Goal: Task Accomplishment & Management: Complete application form

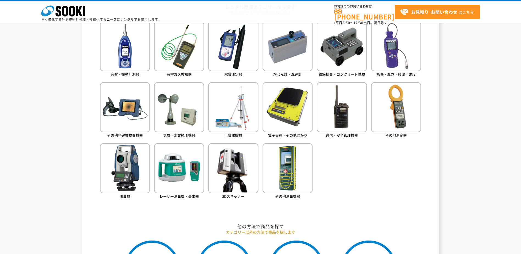
scroll to position [247, 0]
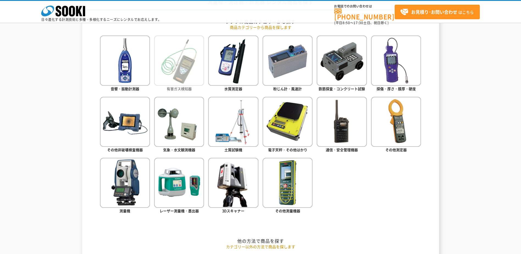
click at [185, 81] on img at bounding box center [179, 60] width 50 height 50
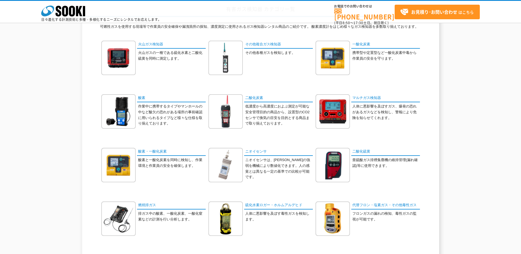
scroll to position [55, 0]
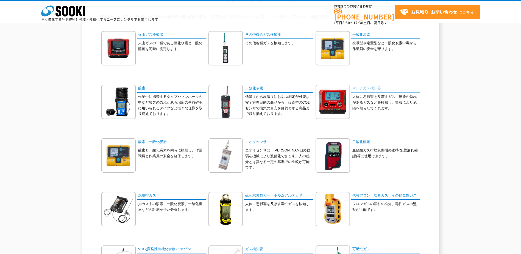
click at [360, 90] on link "マルチガス検知器" at bounding box center [385, 89] width 69 height 8
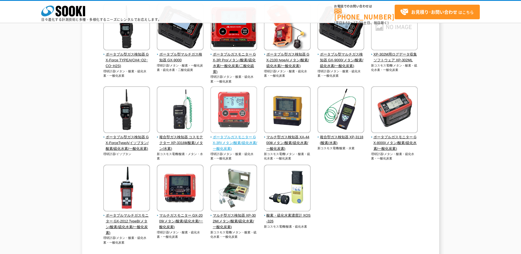
scroll to position [110, 0]
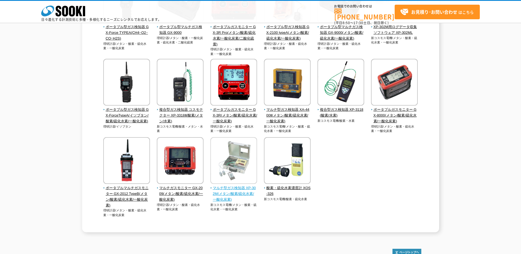
click at [233, 192] on span "マルチ型ガス検知器 XP-302M(メタン/酸素/硫化水素/一酸化炭素)" at bounding box center [233, 193] width 47 height 17
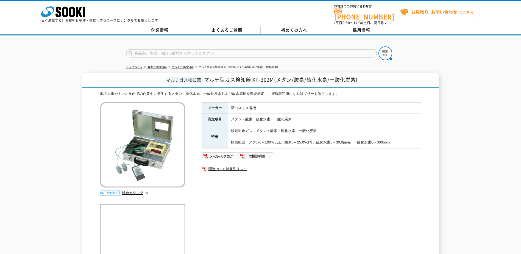
click at [436, 10] on strong "お見積り･お問い合わせ" at bounding box center [434, 12] width 46 height 7
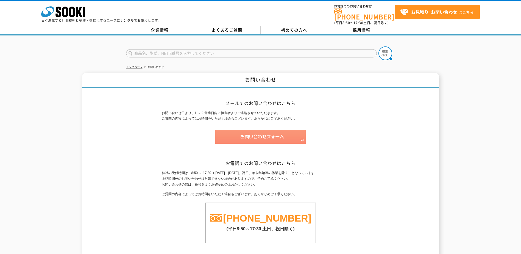
click at [287, 136] on img at bounding box center [260, 137] width 90 height 14
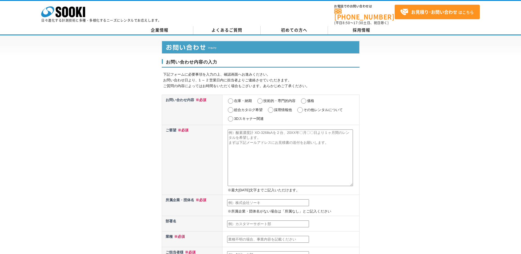
click at [232, 98] on input "在庫・納期" at bounding box center [230, 100] width 7 height 5
radio input "true"
click at [235, 132] on textarea at bounding box center [290, 157] width 125 height 57
paste textarea "マルチ型ガス検知器 XP-302M"
type textarea "マルチ型ガス検知器 XP-302Mを一日レンタルさせていただきたいです。 以前、お見積りをお願いしましたが、ご連絡が取れなく、 現場乗り込み時期が近づいてきた…"
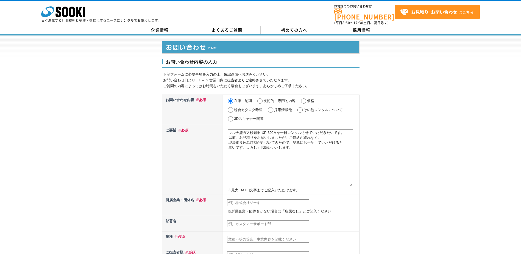
click at [252, 201] on input "text" at bounding box center [268, 202] width 82 height 7
type input "(株)二友組"
type input "プラント部"
type input "建設業"
type input "高橋　透生"
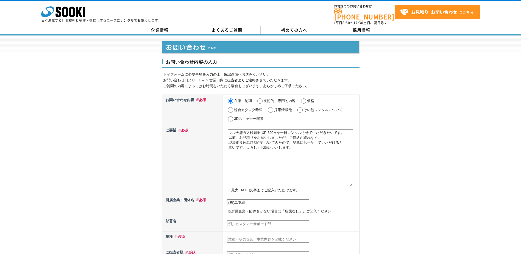
type input "タカハシ　トオイ"
type input "to-takahashi@niyu.email"
type input "143"
type input "0006"
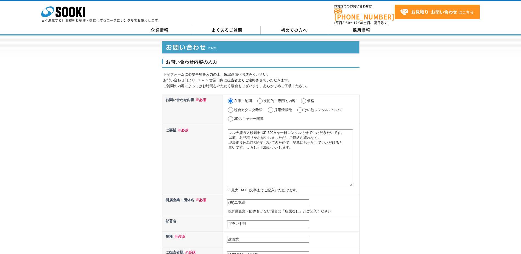
type input "大田区平和島四丁目1番23号"
type input "JSプログレビル9階"
type input "070-1325-7258"
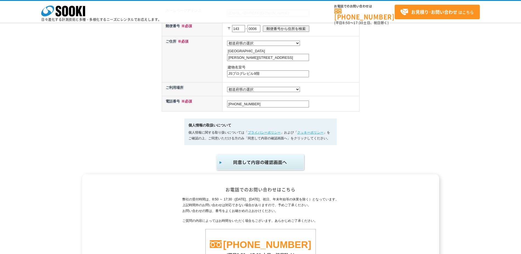
scroll to position [275, 0]
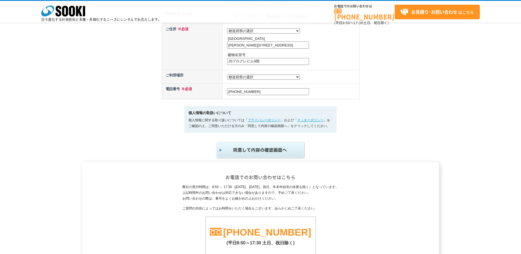
click at [277, 154] on img "submit" at bounding box center [261, 150] width 90 height 18
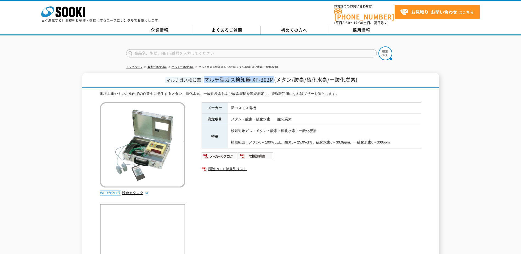
drag, startPoint x: 205, startPoint y: 77, endPoint x: 273, endPoint y: 77, distance: 68.6
click at [273, 77] on span "マルチ型ガス検知器 XP-302M(メタン/酸素/硫化水素/一酸化炭素)" at bounding box center [280, 79] width 153 height 7
copy span "マルチ型ガス検知器 XP-302M"
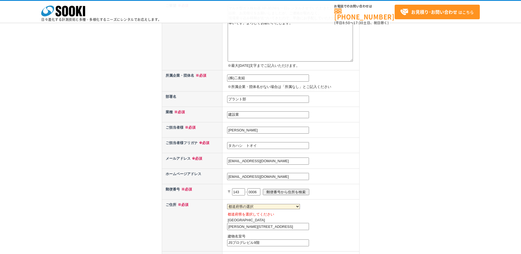
scroll to position [192, 0]
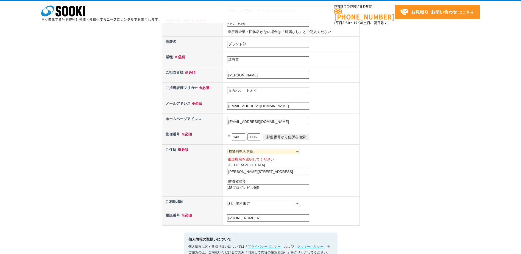
click at [253, 152] on select "都道府県の選択 北海道 青森県 岩手県 宮城県 秋田県 山形県 福島県 茨城県 栃木県 群馬県 埼玉県 千葉県 東京都 神奈川県 新潟県 富山県 石川県 福井…" at bounding box center [263, 151] width 73 height 5
select select "13"
click at [227, 149] on select "都道府県の選択 北海道 青森県 岩手県 宮城県 秋田県 山形県 福島県 茨城県 栃木県 群馬県 埼玉県 千葉県 東京都 神奈川県 新潟県 富山県 石川県 福井…" at bounding box center [263, 151] width 73 height 5
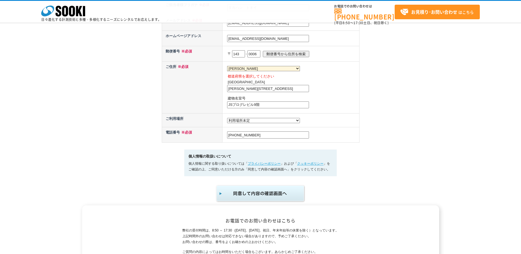
scroll to position [302, 0]
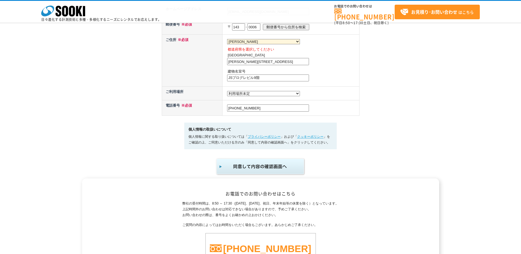
click at [257, 170] on img "submit" at bounding box center [261, 166] width 90 height 18
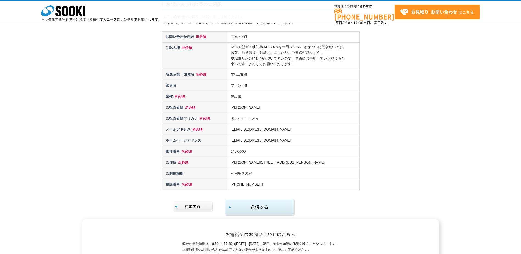
scroll to position [82, 0]
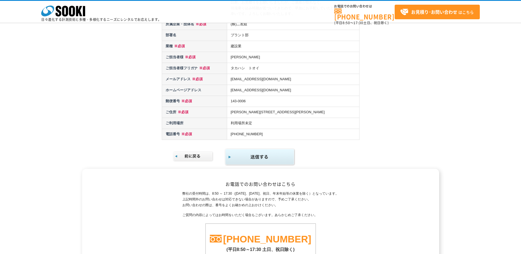
click at [251, 156] on img "submit" at bounding box center [260, 157] width 71 height 18
